Goal: Book appointment/travel/reservation

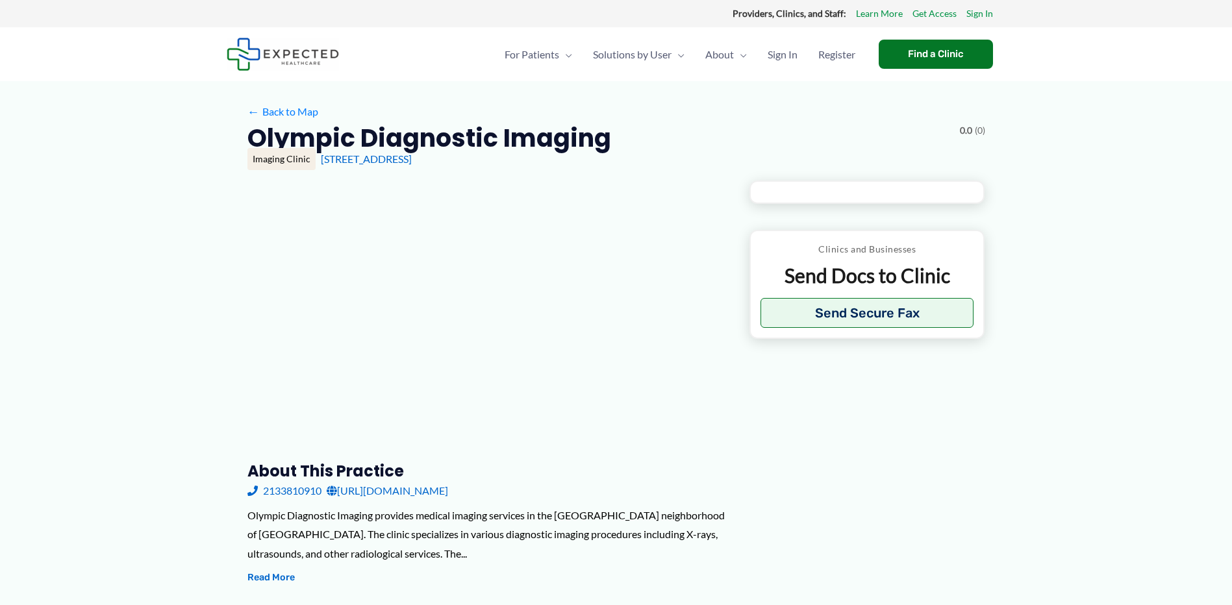
type input "**********"
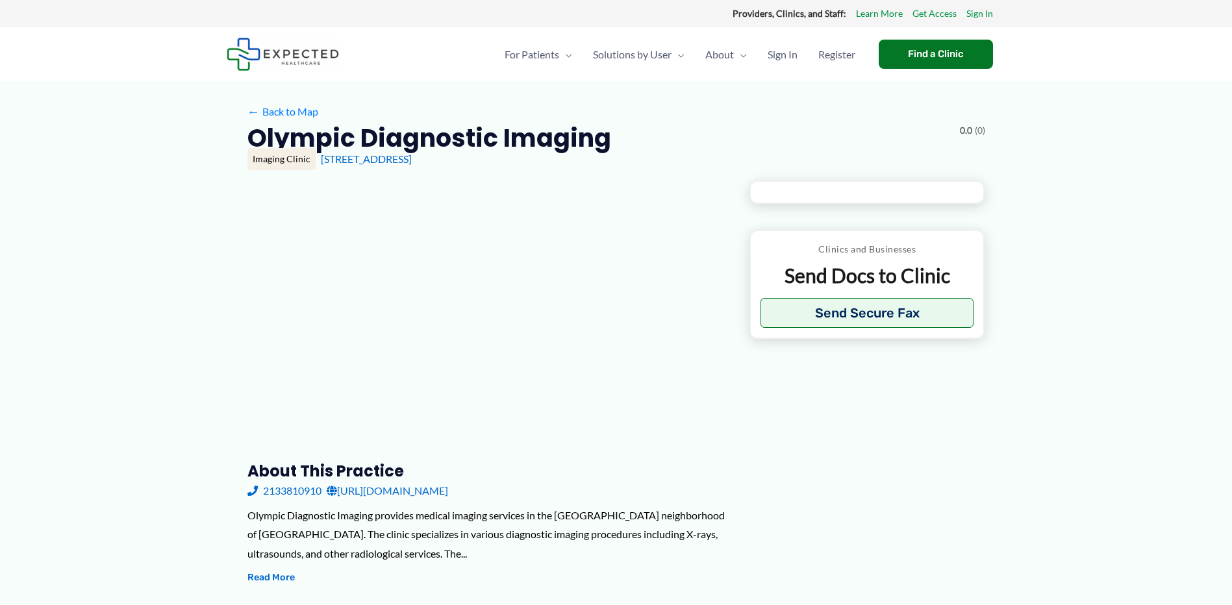
type input "**********"
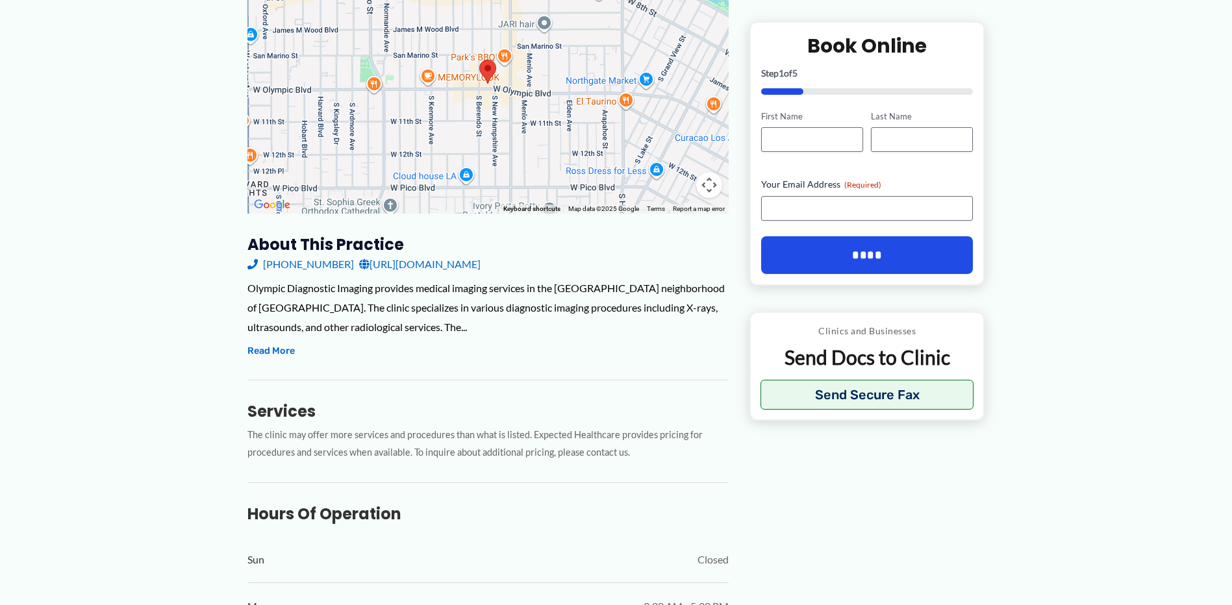
scroll to position [260, 0]
